Goal: Task Accomplishment & Management: Use online tool/utility

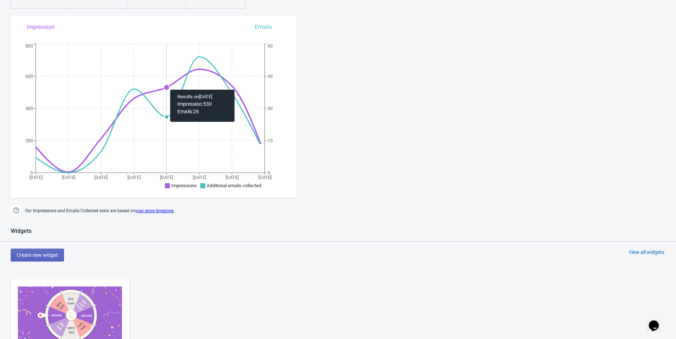
scroll to position [204, 0]
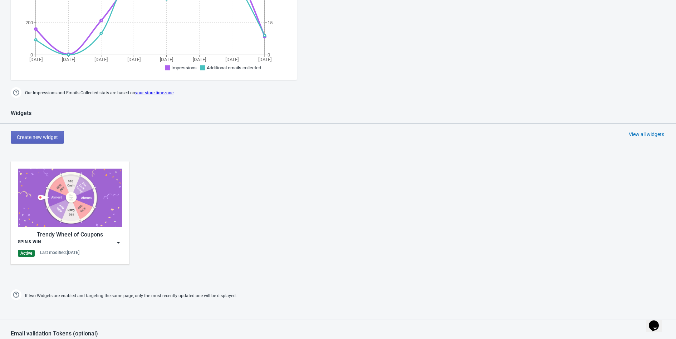
click at [119, 241] on img at bounding box center [118, 242] width 7 height 7
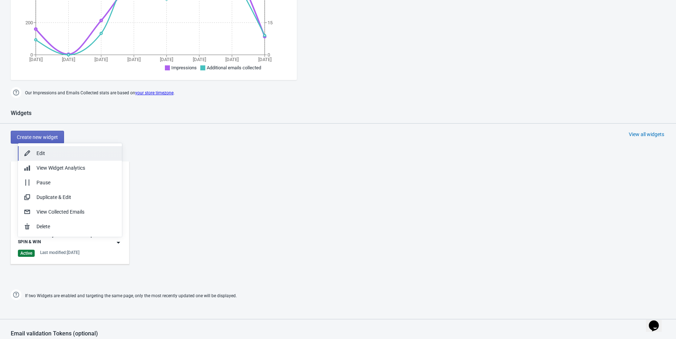
click at [65, 156] on div "Edit" at bounding box center [76, 154] width 80 height 8
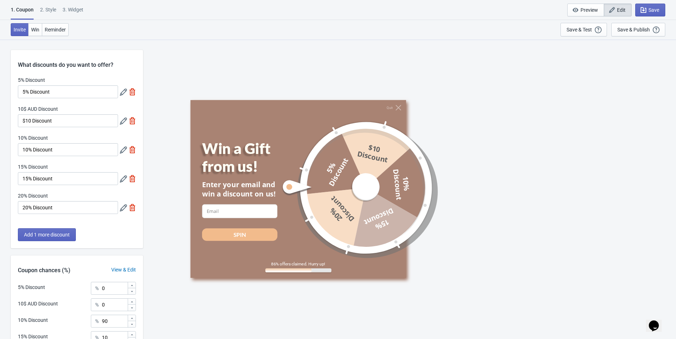
scroll to position [87, 0]
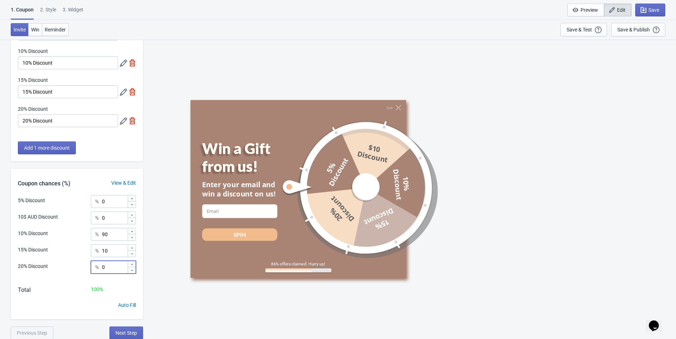
click at [113, 268] on input "0" at bounding box center [115, 267] width 26 height 13
click at [109, 252] on input "10" at bounding box center [115, 251] width 26 height 13
type input "1"
type input "80"
click at [117, 238] on input "90" at bounding box center [115, 234] width 26 height 13
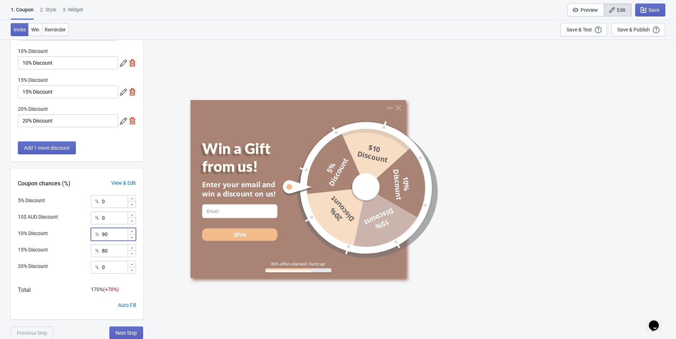
type input "9"
type input "20"
click at [626, 31] on div "Save & Publish" at bounding box center [633, 30] width 33 height 6
